Goal: Transaction & Acquisition: Purchase product/service

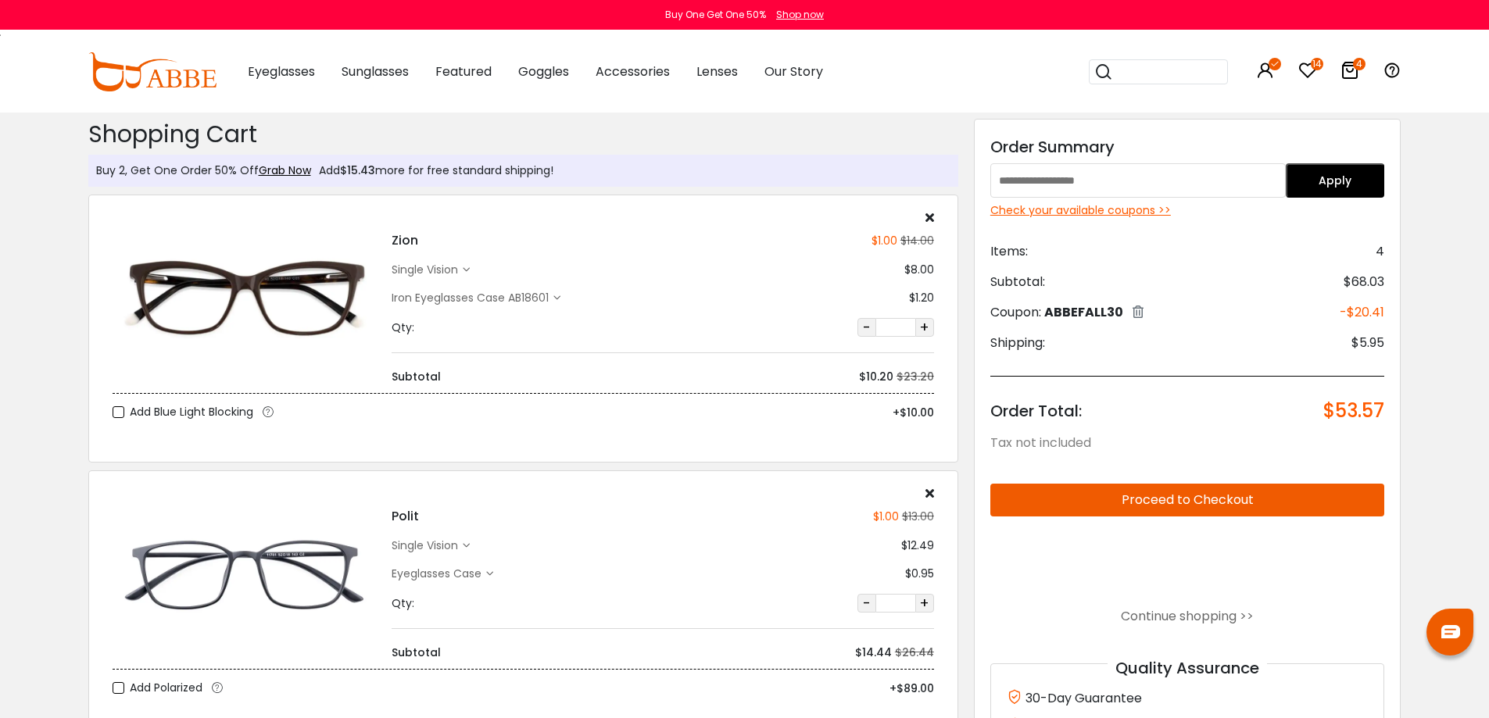
click at [1085, 210] on div "Check your available coupons >>" at bounding box center [1187, 210] width 395 height 16
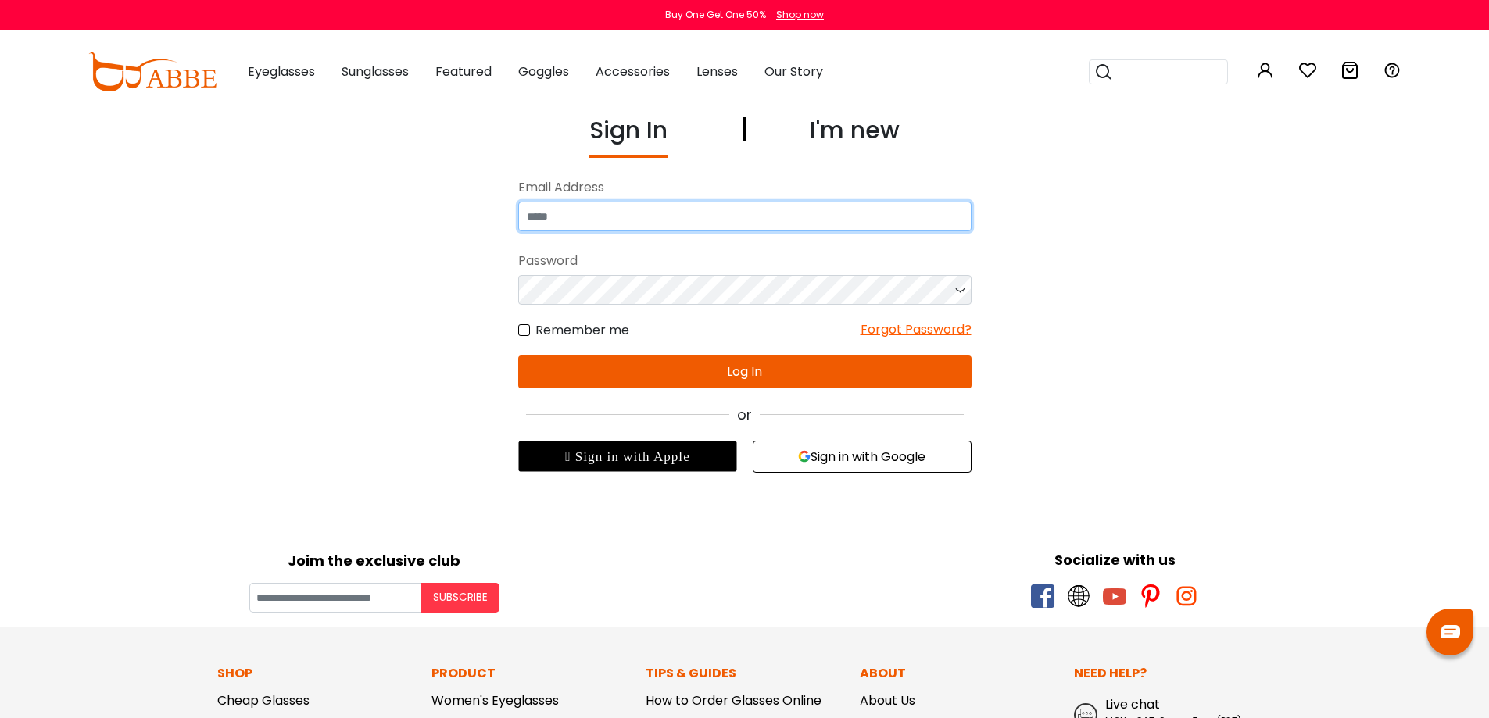
type input "**********"
drag, startPoint x: 962, startPoint y: 289, endPoint x: 952, endPoint y: 292, distance: 10.4
click at [962, 288] on icon at bounding box center [960, 290] width 16 height 30
click at [785, 373] on button "Log In" at bounding box center [744, 372] width 453 height 33
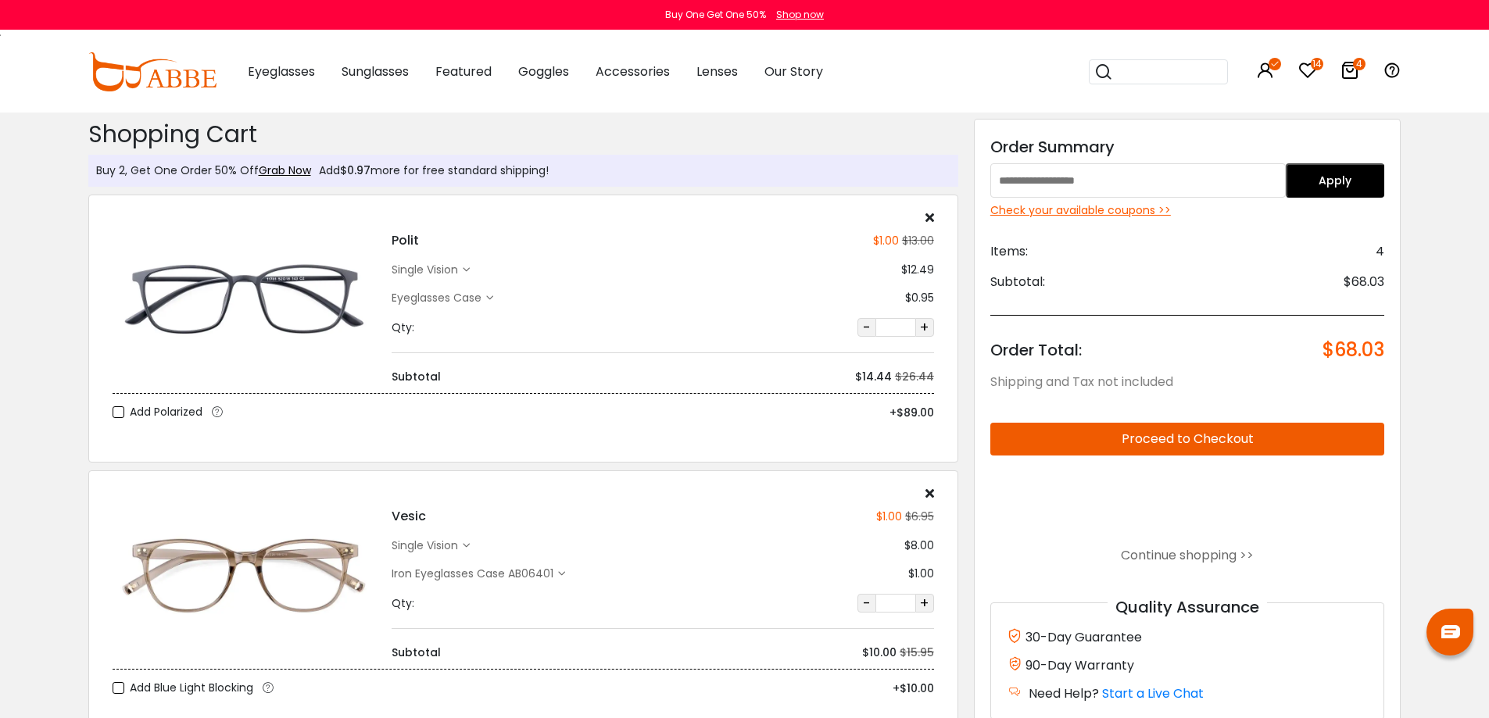
click at [1112, 212] on div "Check your available coupons >>" at bounding box center [1187, 210] width 395 height 16
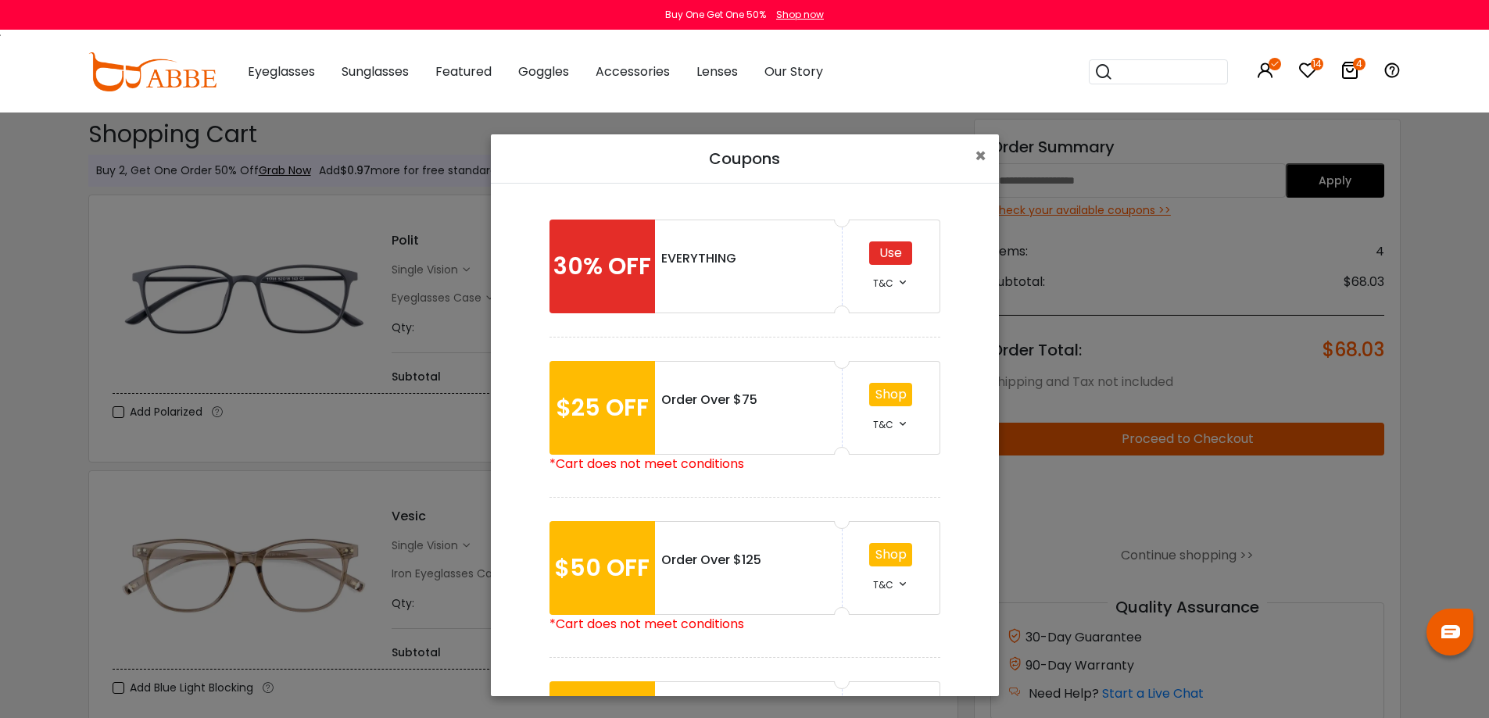
click at [882, 254] on div "Use" at bounding box center [890, 253] width 43 height 23
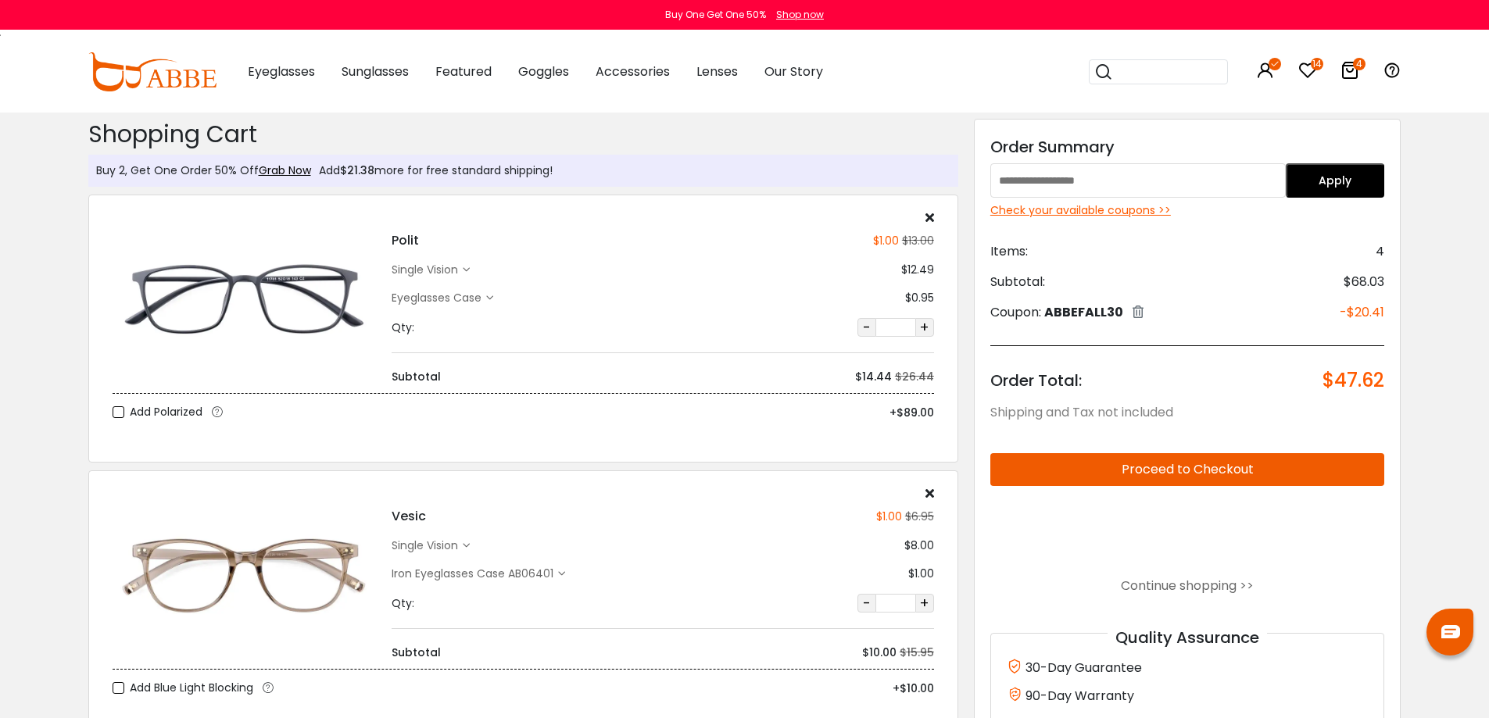
click at [1150, 185] on input "text" at bounding box center [1138, 180] width 296 height 34
type input "*****"
click at [1336, 180] on button "Apply" at bounding box center [1335, 180] width 99 height 34
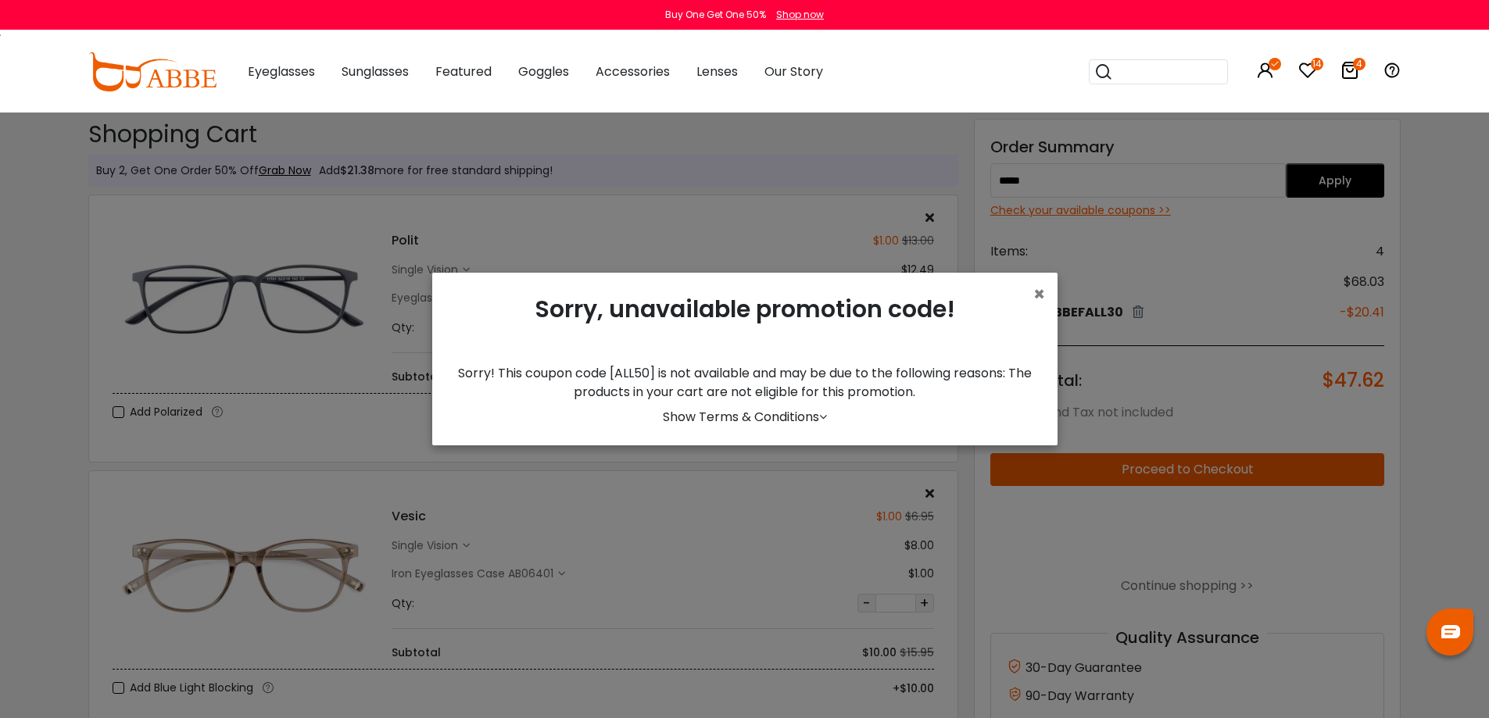
click at [813, 417] on link "Show Terms & Conditions" at bounding box center [745, 417] width 164 height 18
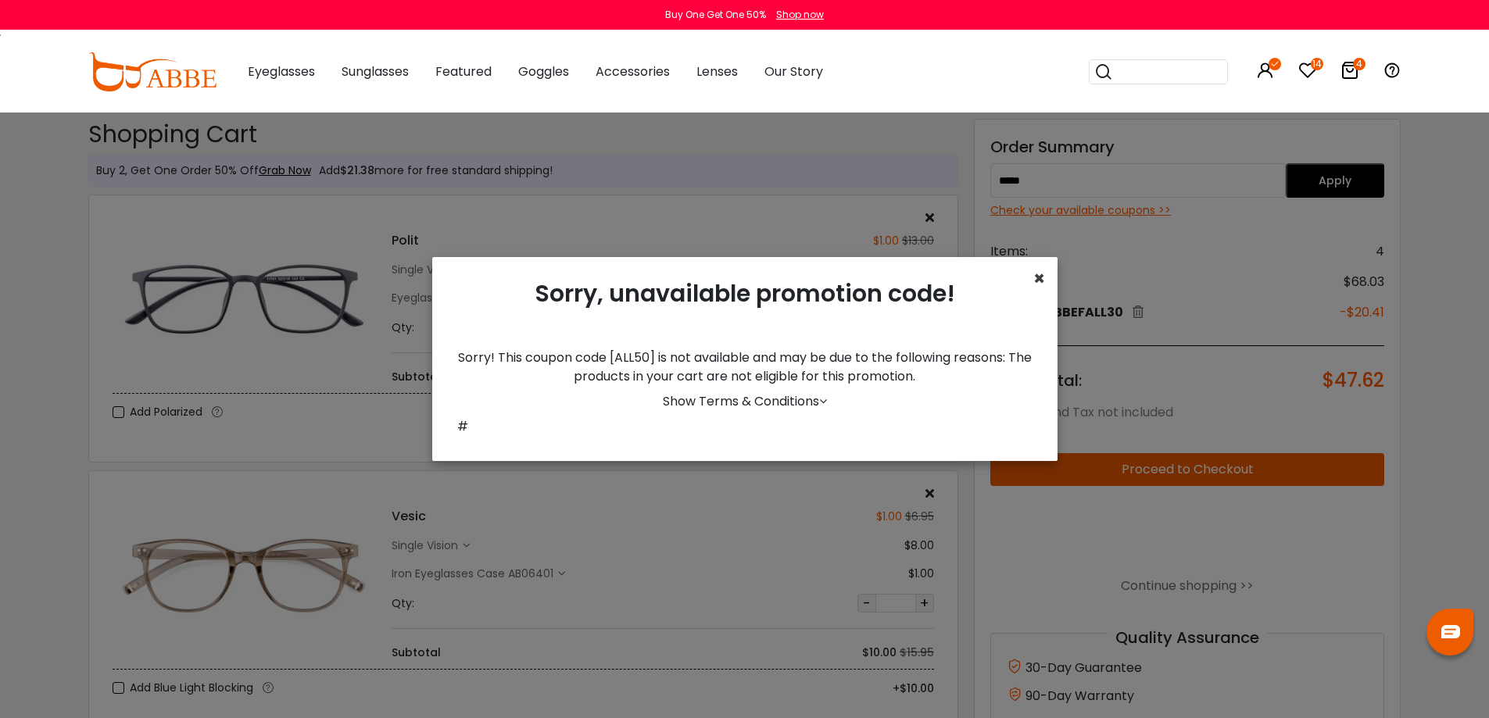
click at [1038, 282] on span "×" at bounding box center [1039, 279] width 12 height 26
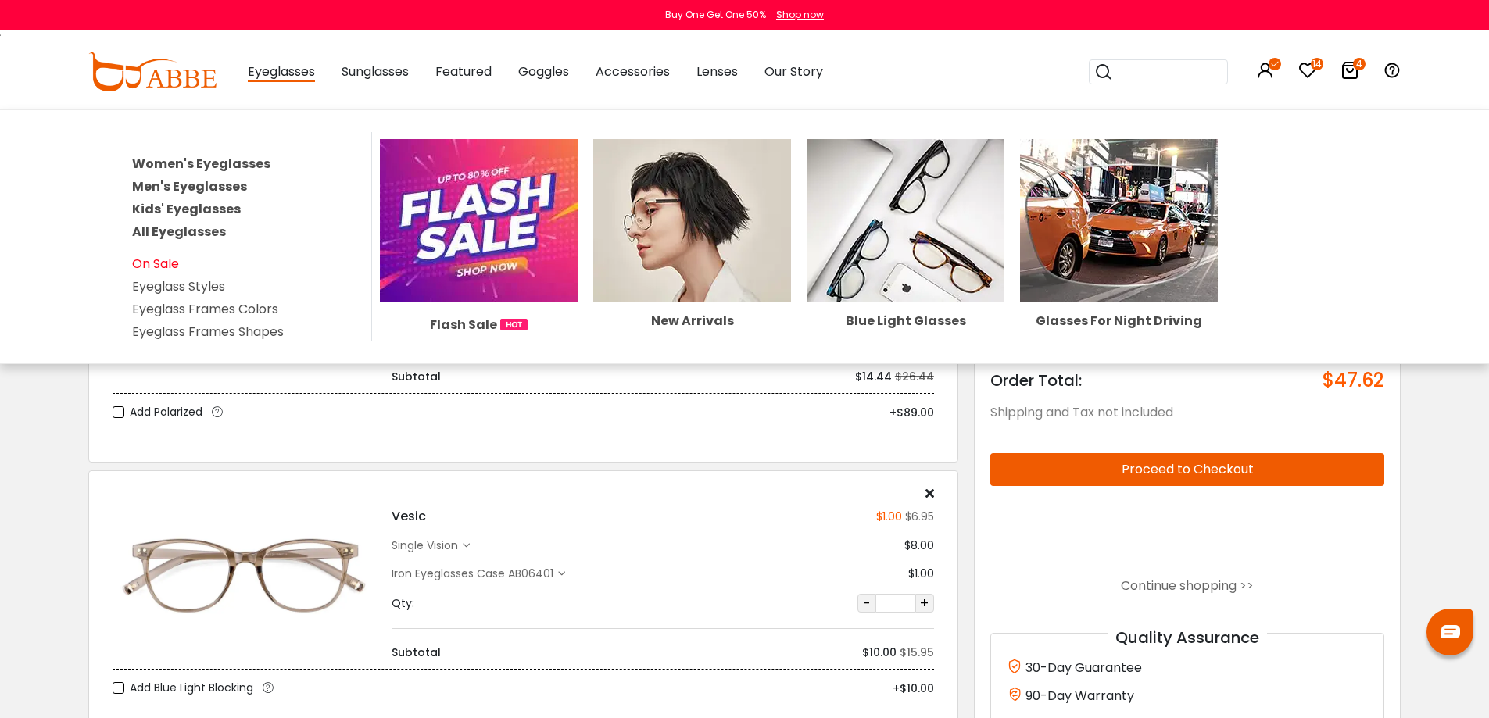
click at [161, 264] on link "On Sale" at bounding box center [155, 264] width 47 height 18
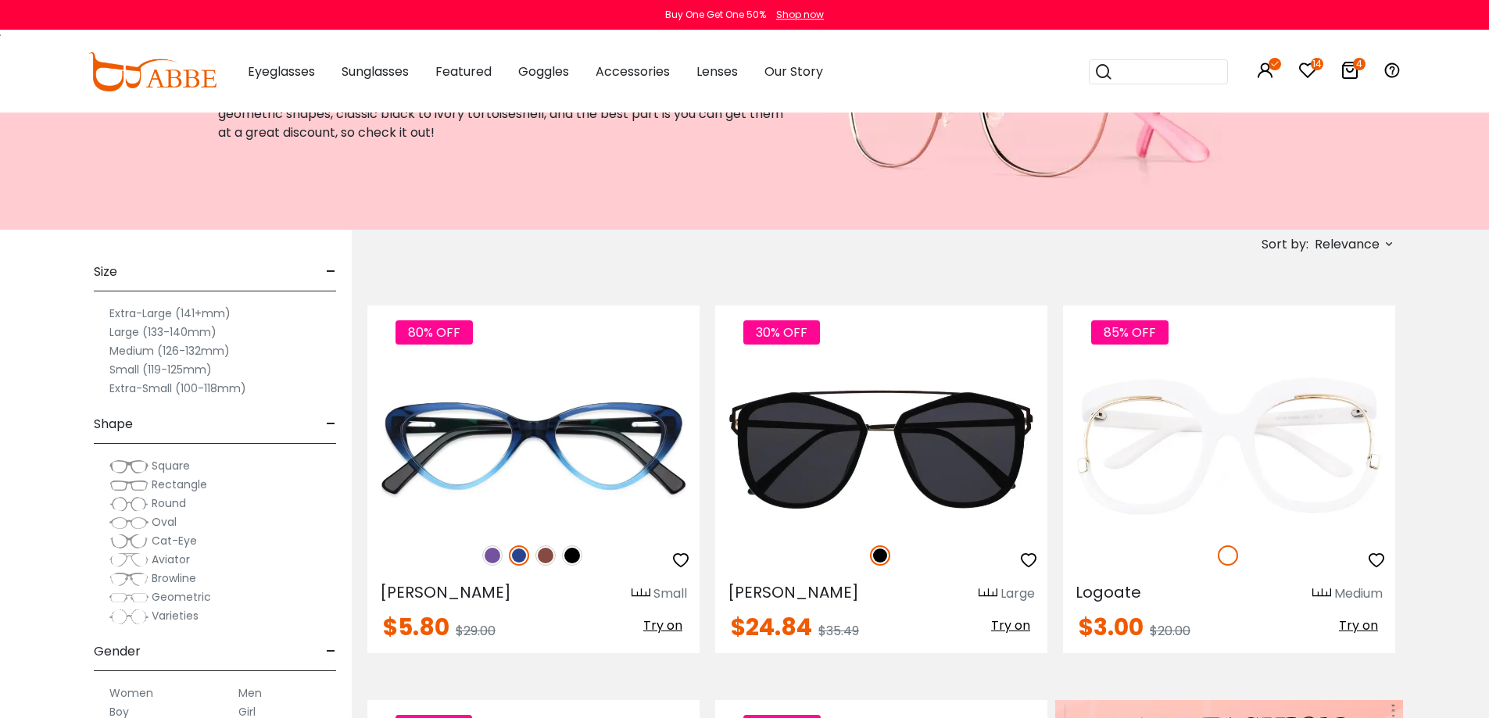
click at [1329, 238] on span "Relevance" at bounding box center [1347, 245] width 65 height 28
click at [1274, 344] on label "Prices Low To High" at bounding box center [1330, 345] width 113 height 19
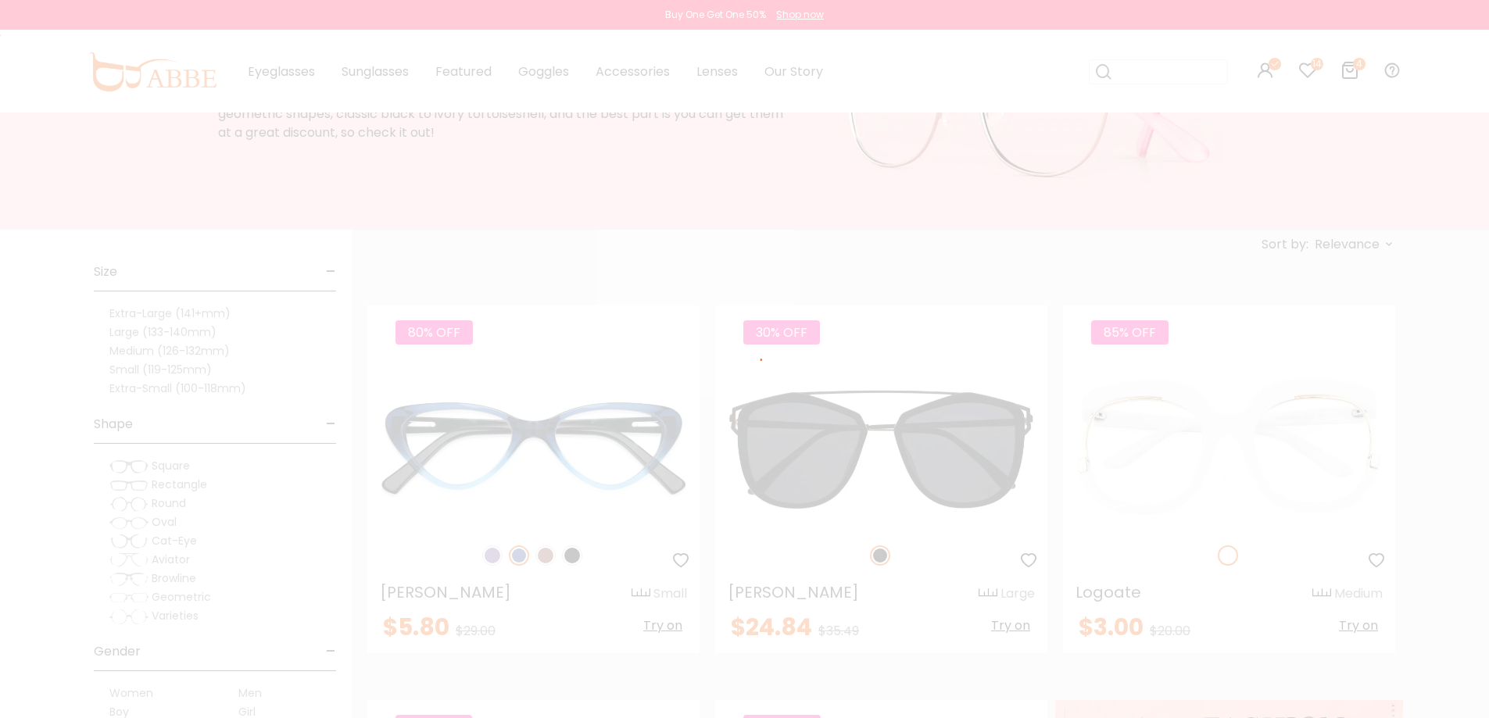
scroll to position [102, 0]
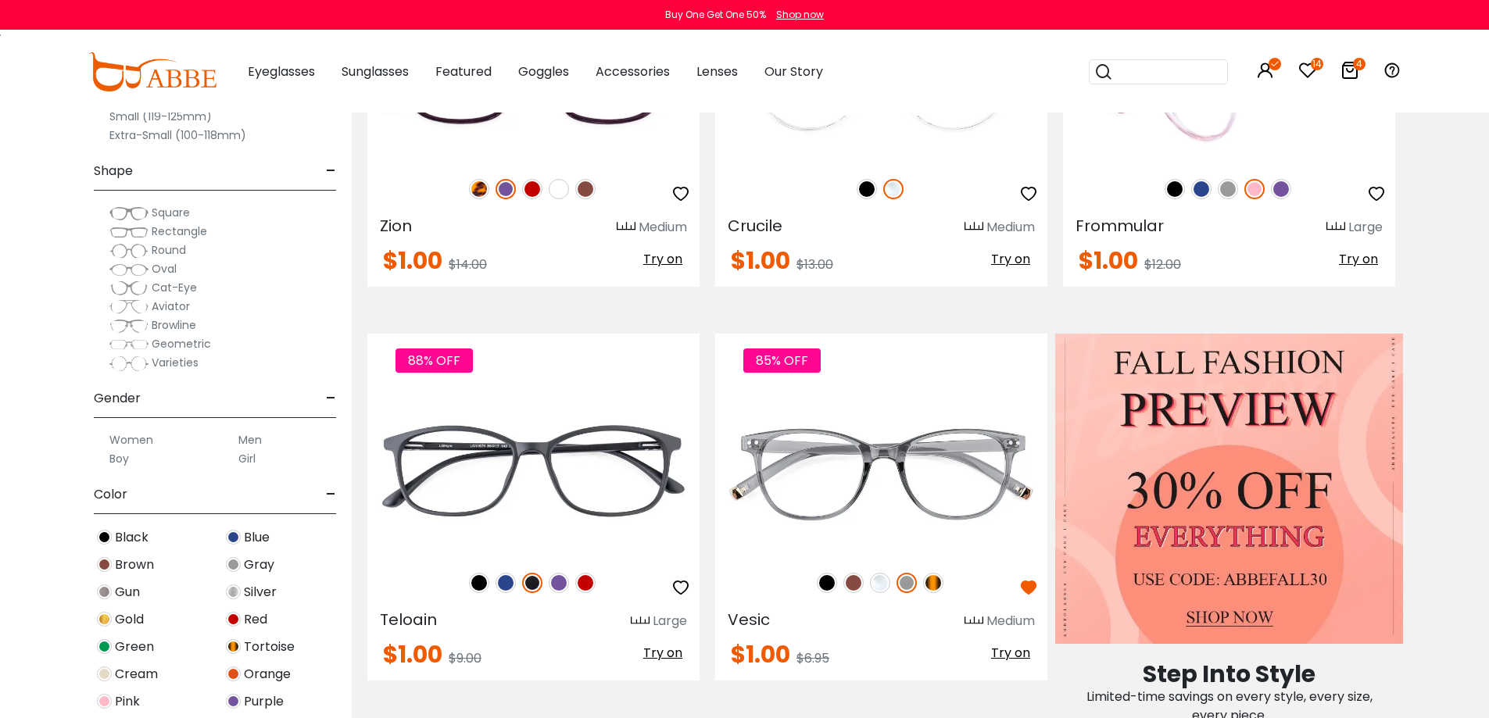
scroll to position [391, 0]
